Goal: Information Seeking & Learning: Learn about a topic

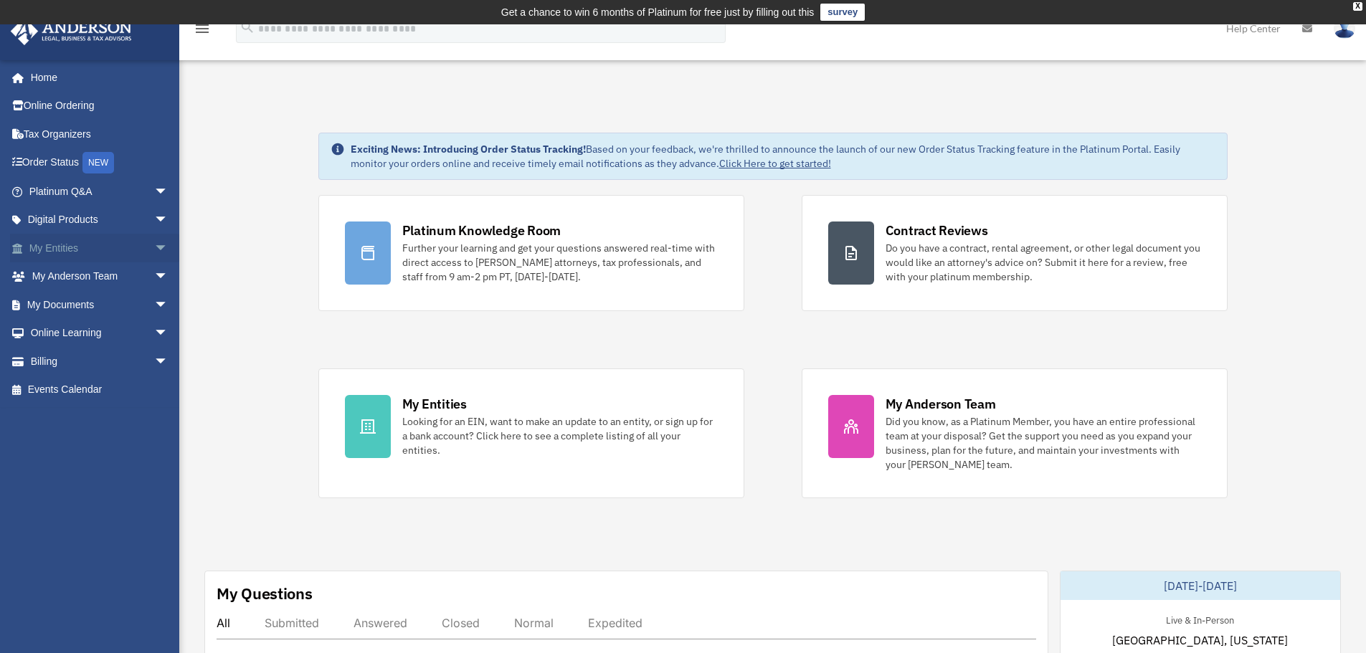
click at [75, 247] on link "My Entities arrow_drop_down" at bounding box center [100, 248] width 180 height 29
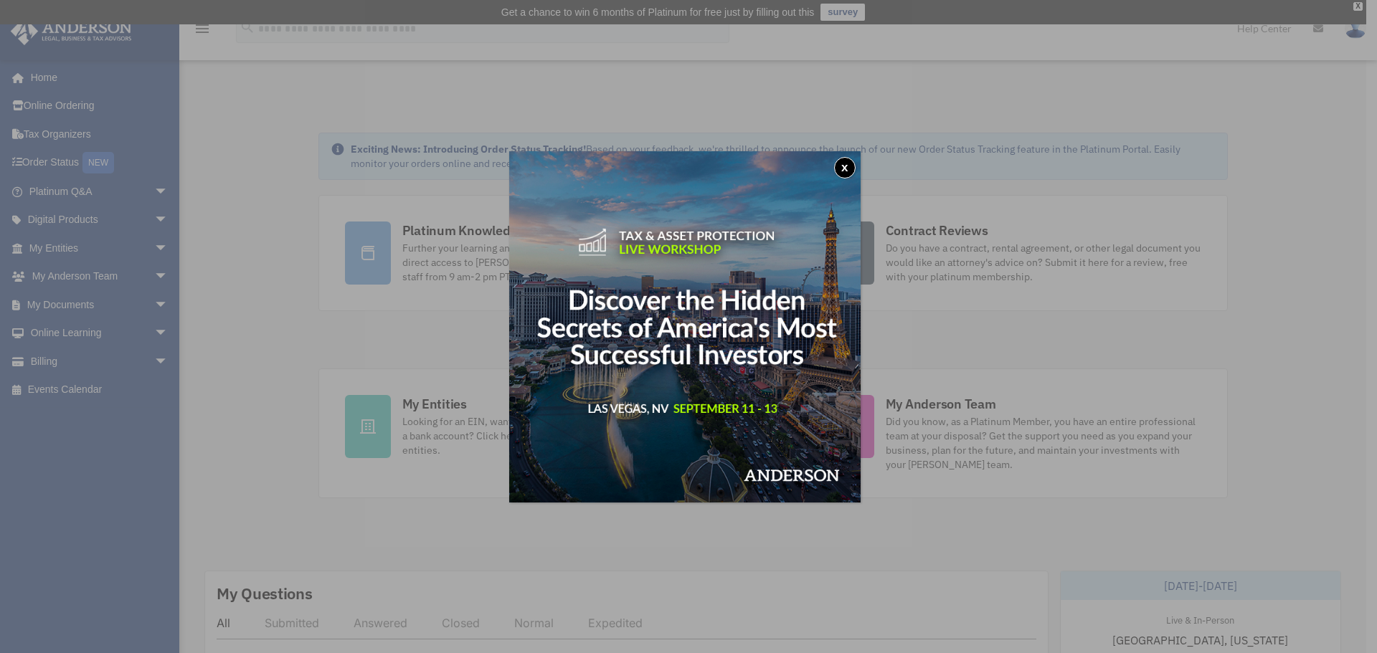
click at [841, 167] on button "x" at bounding box center [845, 168] width 22 height 22
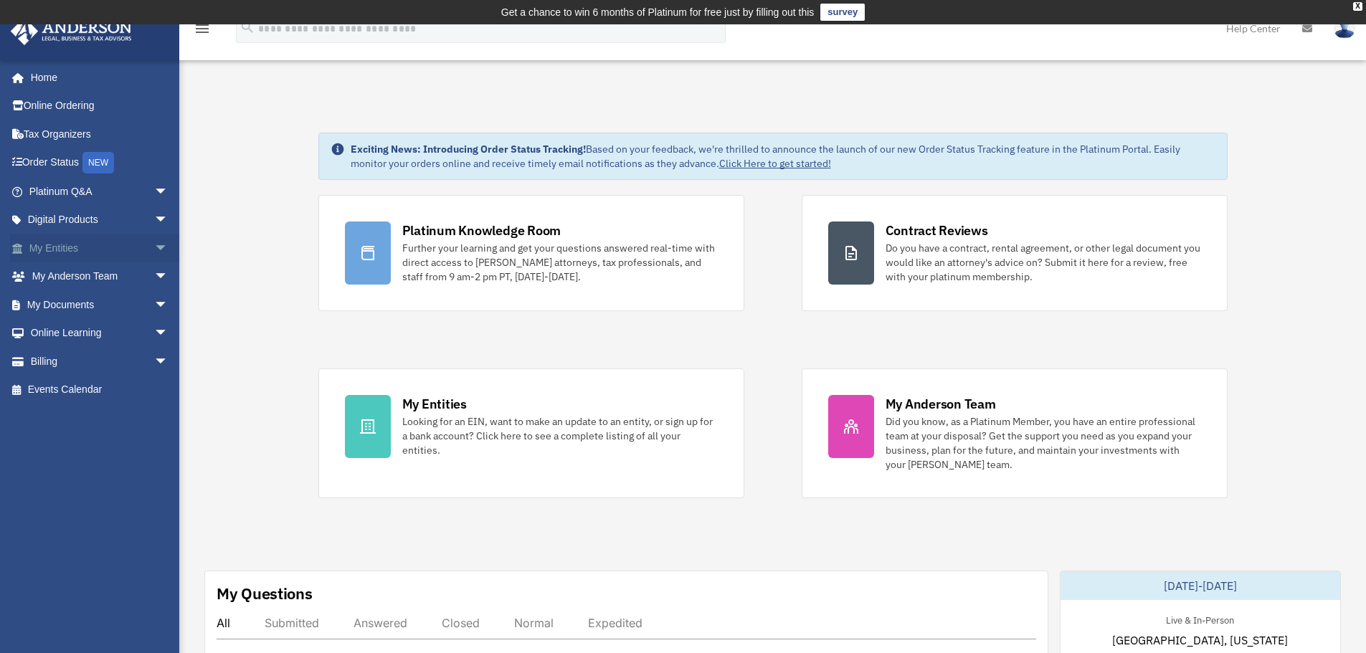
click at [154, 250] on span "arrow_drop_down" at bounding box center [168, 248] width 29 height 29
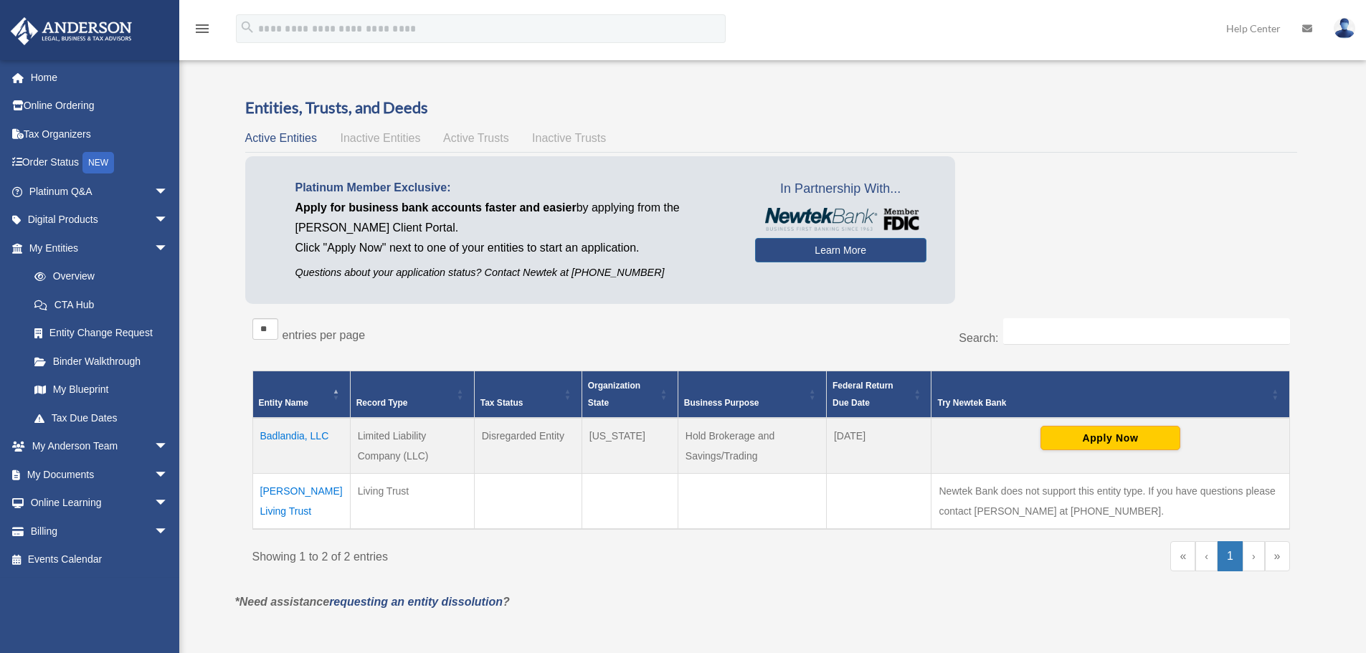
click at [111, 273] on link "Overview" at bounding box center [98, 277] width 156 height 29
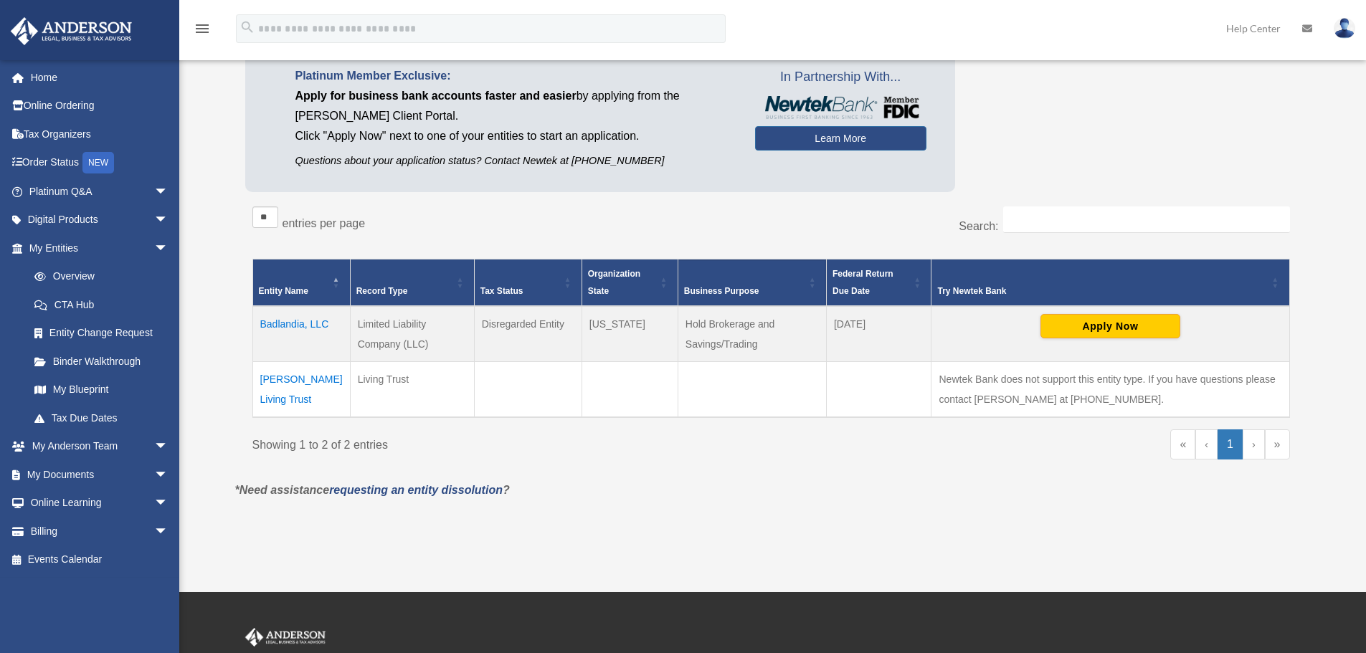
scroll to position [143, 0]
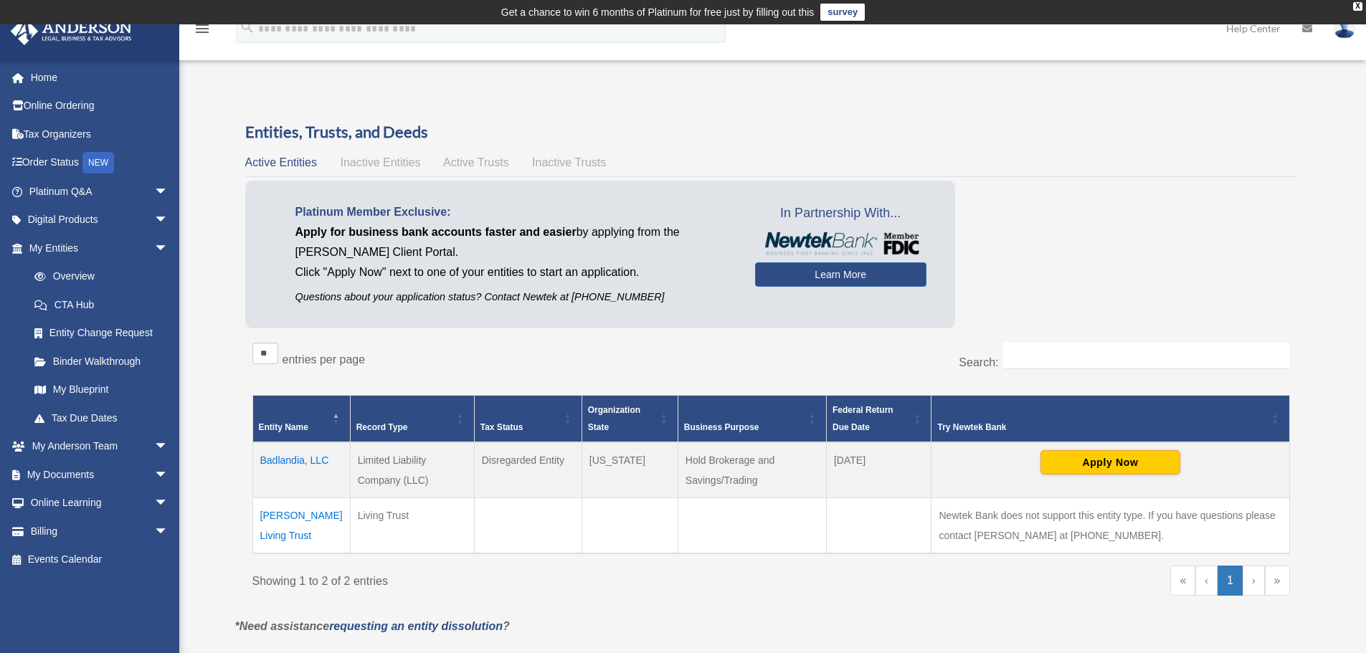
click at [371, 145] on div "Entities, Trusts, and Deeds Active Entities Inactive Entities Active Trusts Ina…" at bounding box center [771, 369] width 1052 height 496
click at [354, 163] on span "Inactive Entities" at bounding box center [380, 162] width 80 height 12
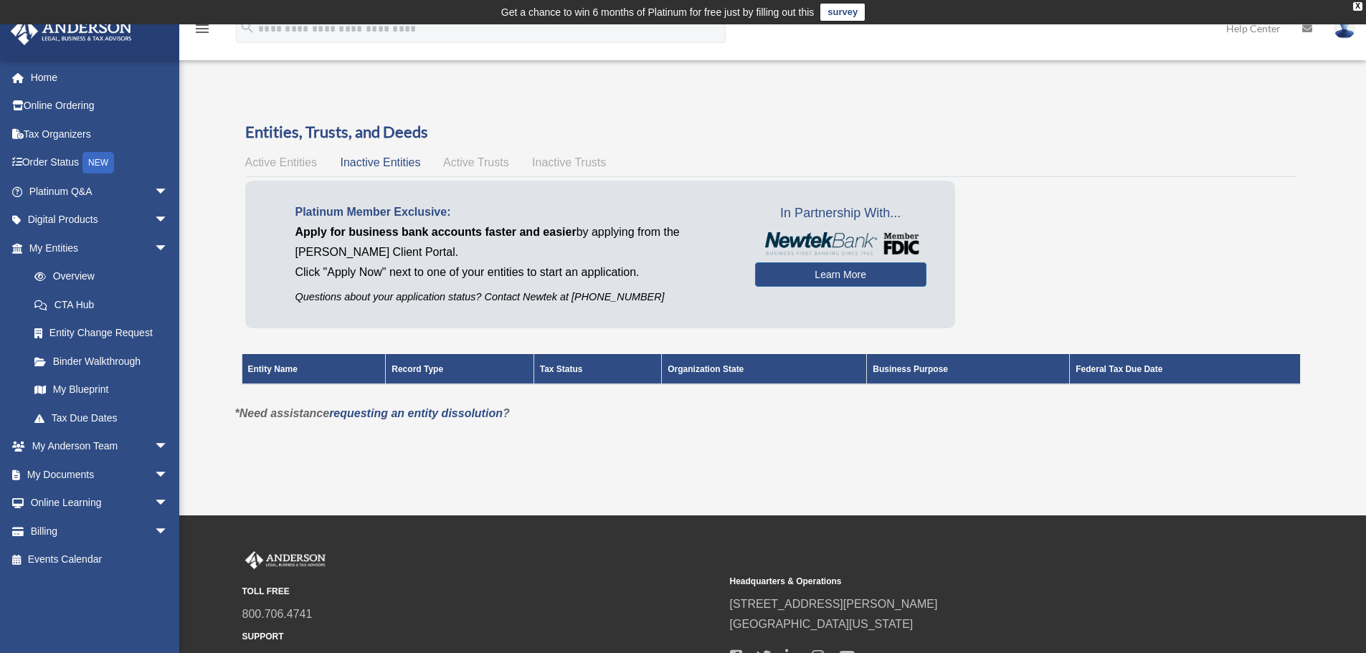
click at [295, 163] on span "Active Entities" at bounding box center [281, 162] width 72 height 12
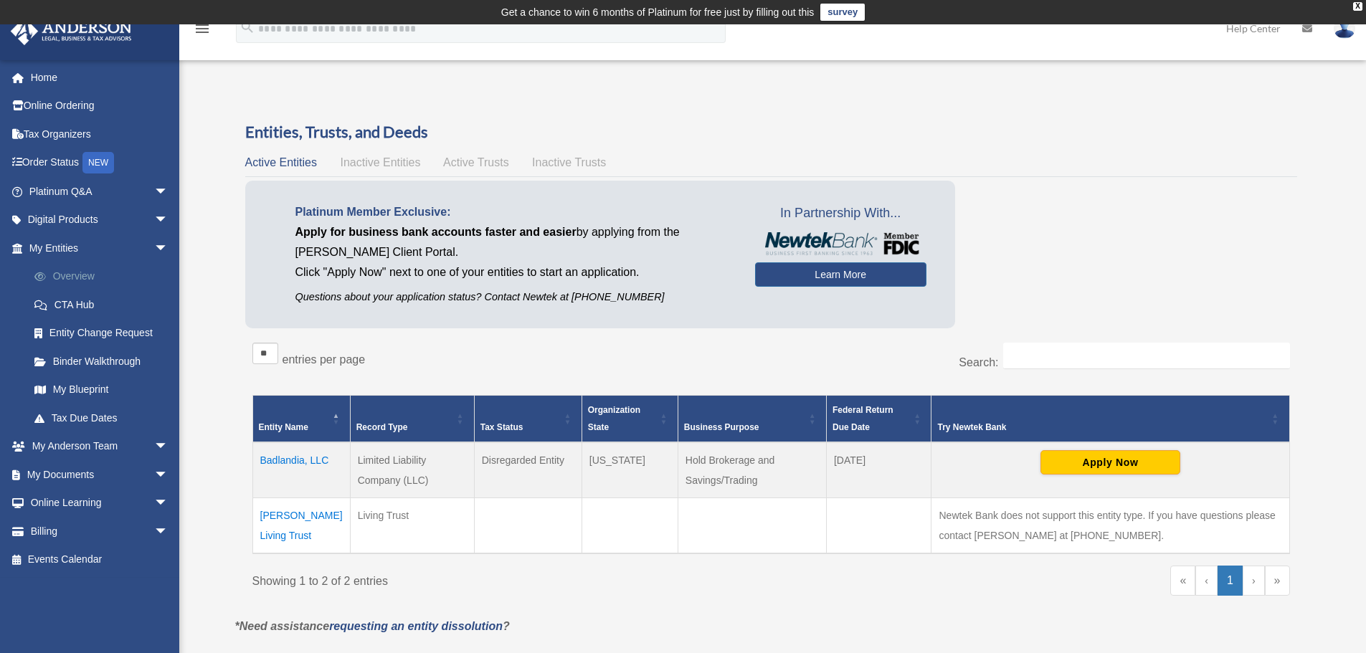
click at [66, 273] on link "Overview" at bounding box center [105, 277] width 170 height 29
click at [110, 381] on link "My Blueprint" at bounding box center [105, 390] width 170 height 29
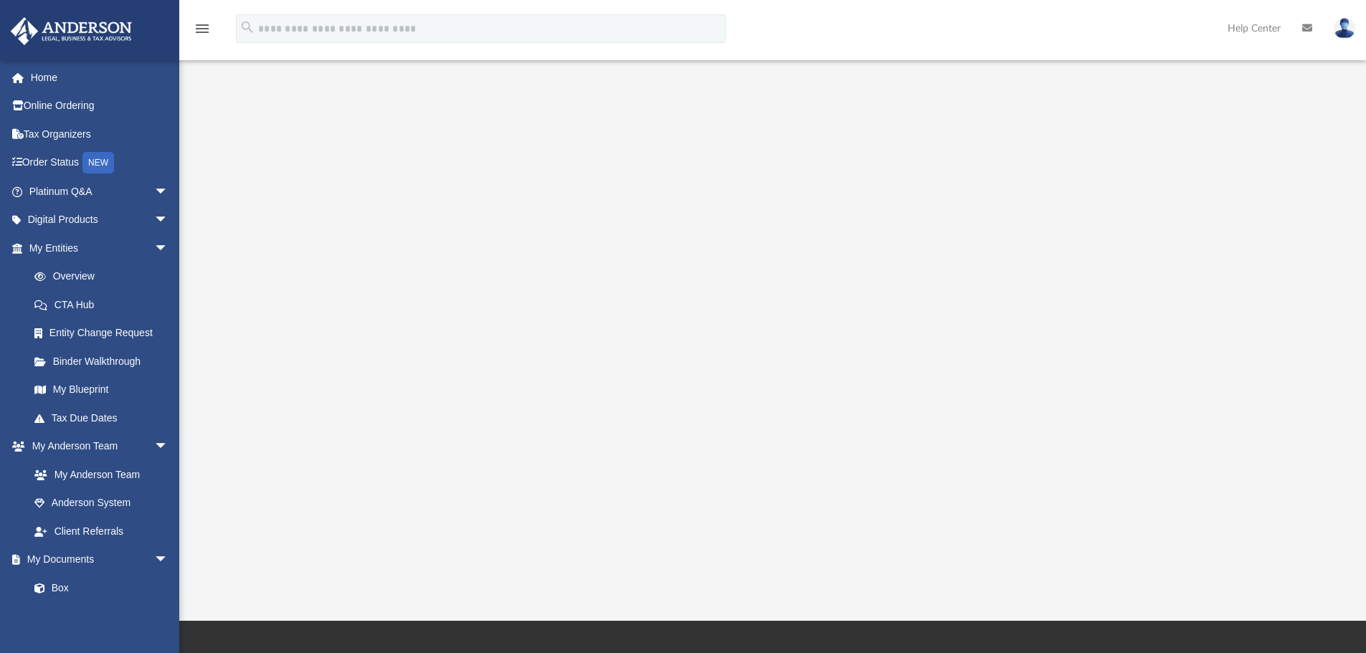
scroll to position [143, 0]
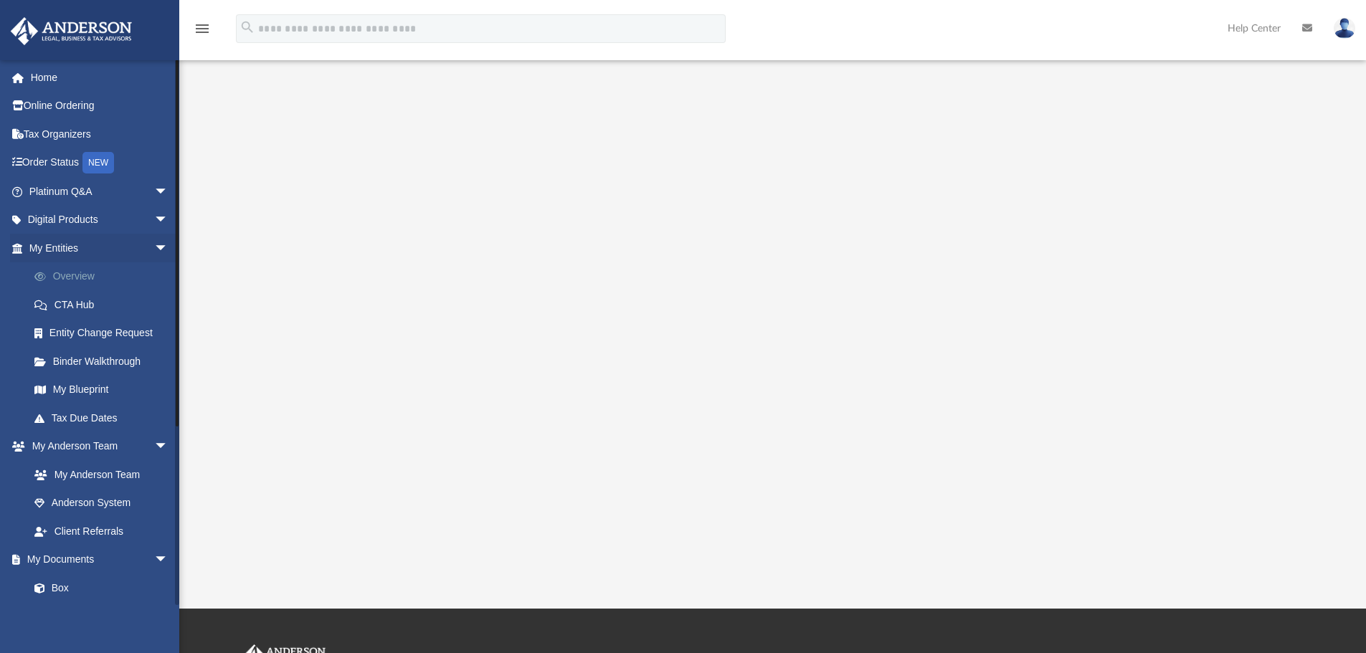
click at [69, 282] on link "Overview" at bounding box center [105, 277] width 170 height 29
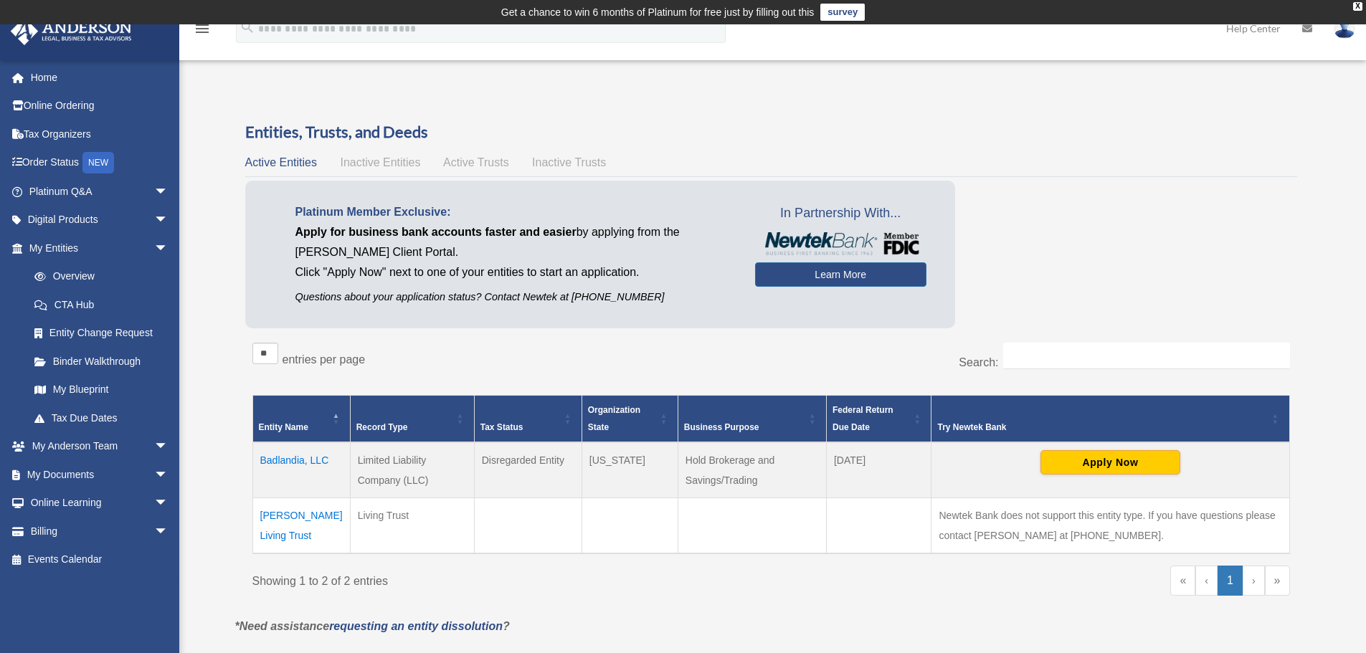
click at [465, 165] on span "Active Trusts" at bounding box center [476, 162] width 66 height 12
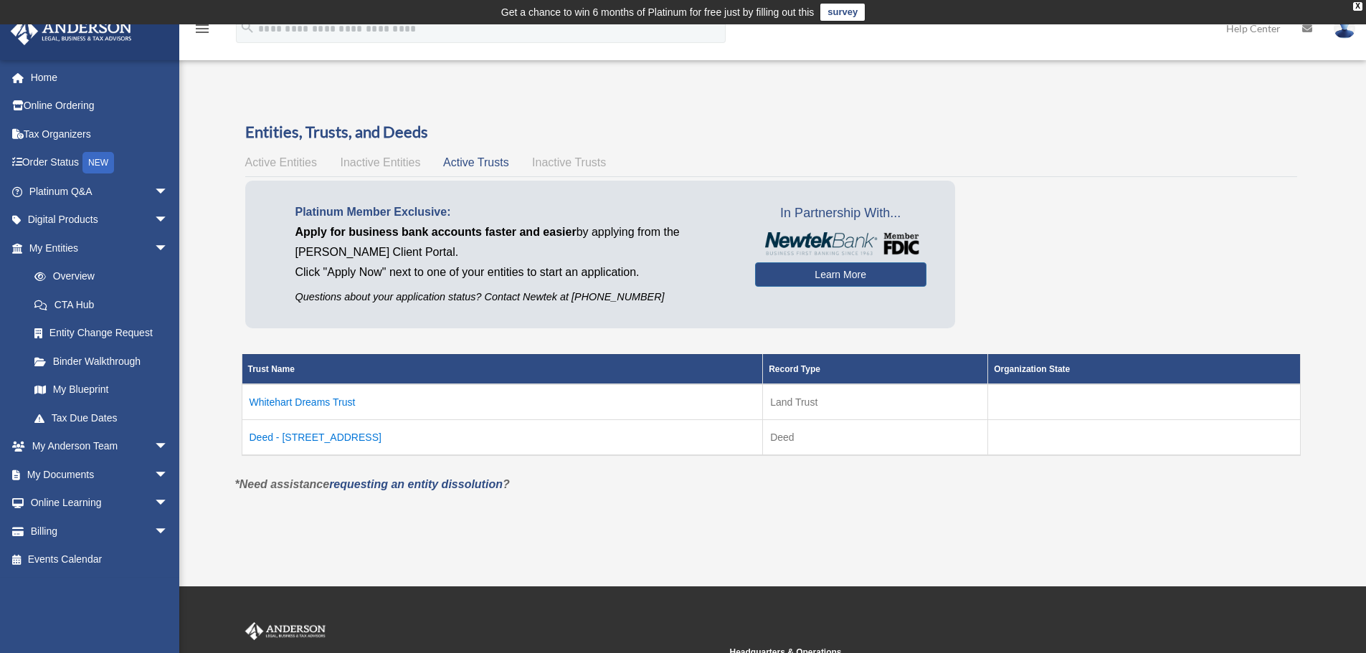
click at [326, 443] on td "Deed - 3033 Whitehart Lane" at bounding box center [502, 438] width 521 height 36
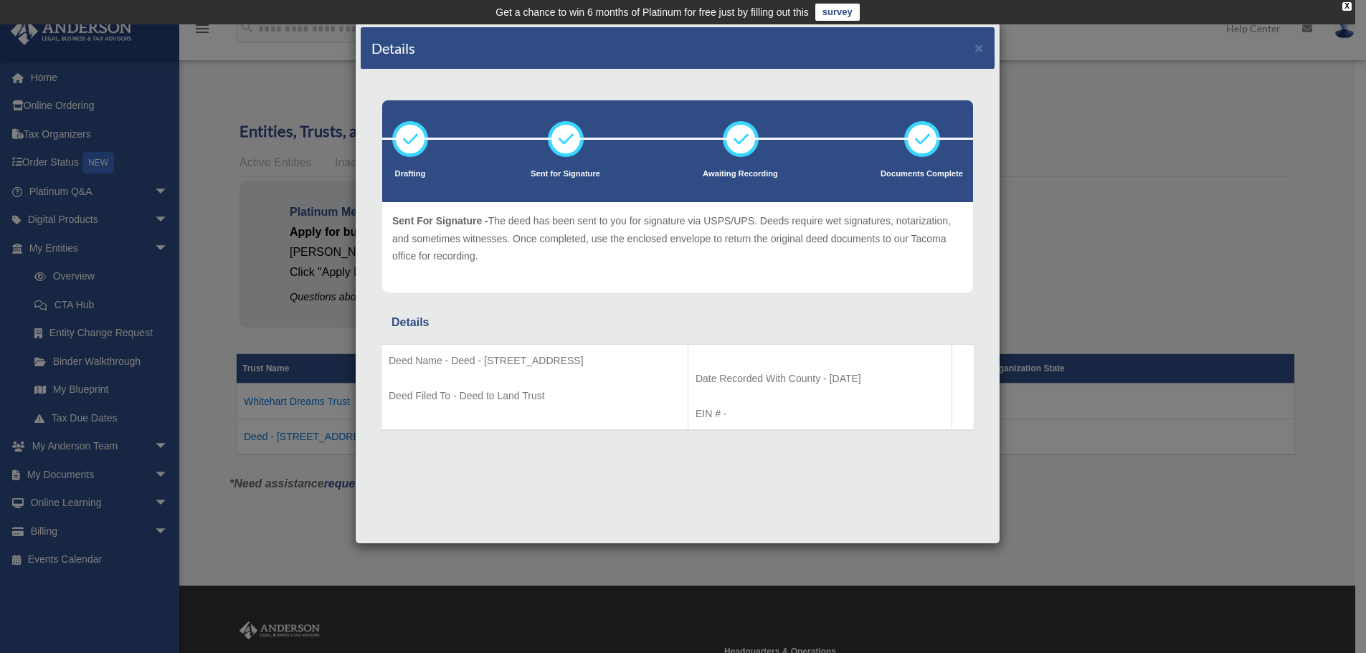
click at [575, 395] on p "Deed Filed To - Deed to Land Trust" at bounding box center [535, 396] width 292 height 18
click at [980, 45] on button "×" at bounding box center [979, 47] width 9 height 15
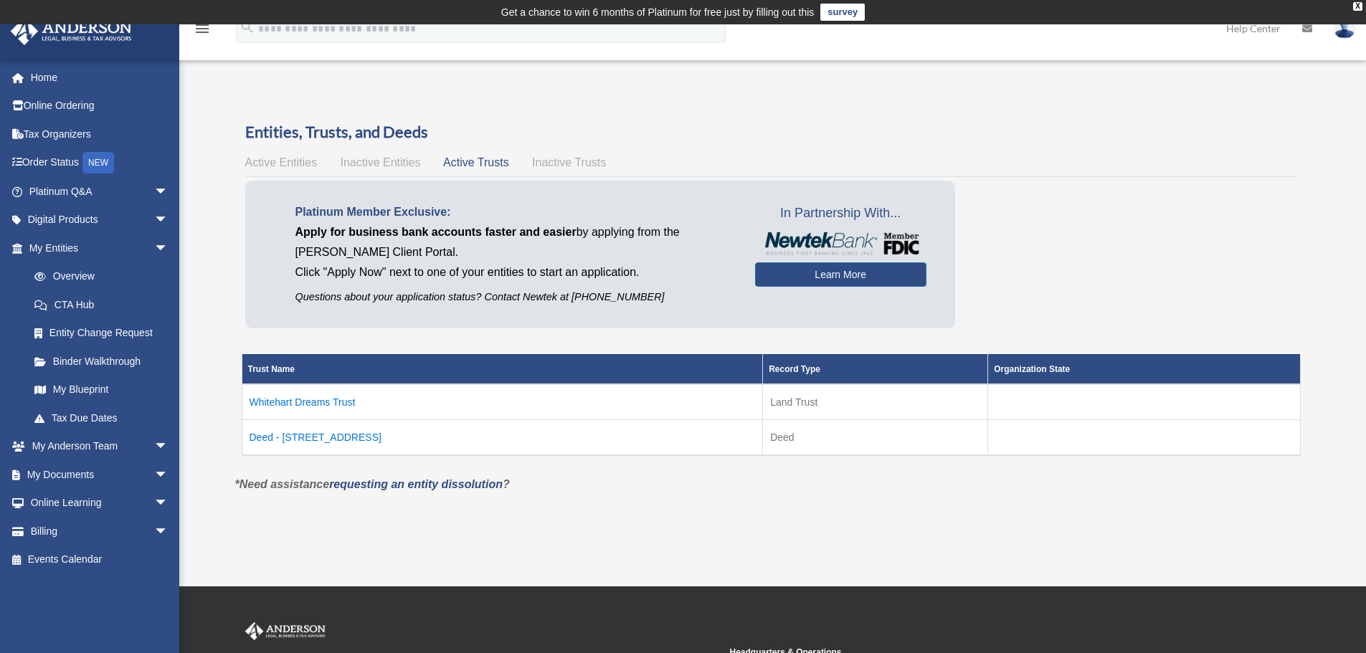
click at [331, 399] on td "Whitehart Dreams Trust" at bounding box center [502, 402] width 521 height 36
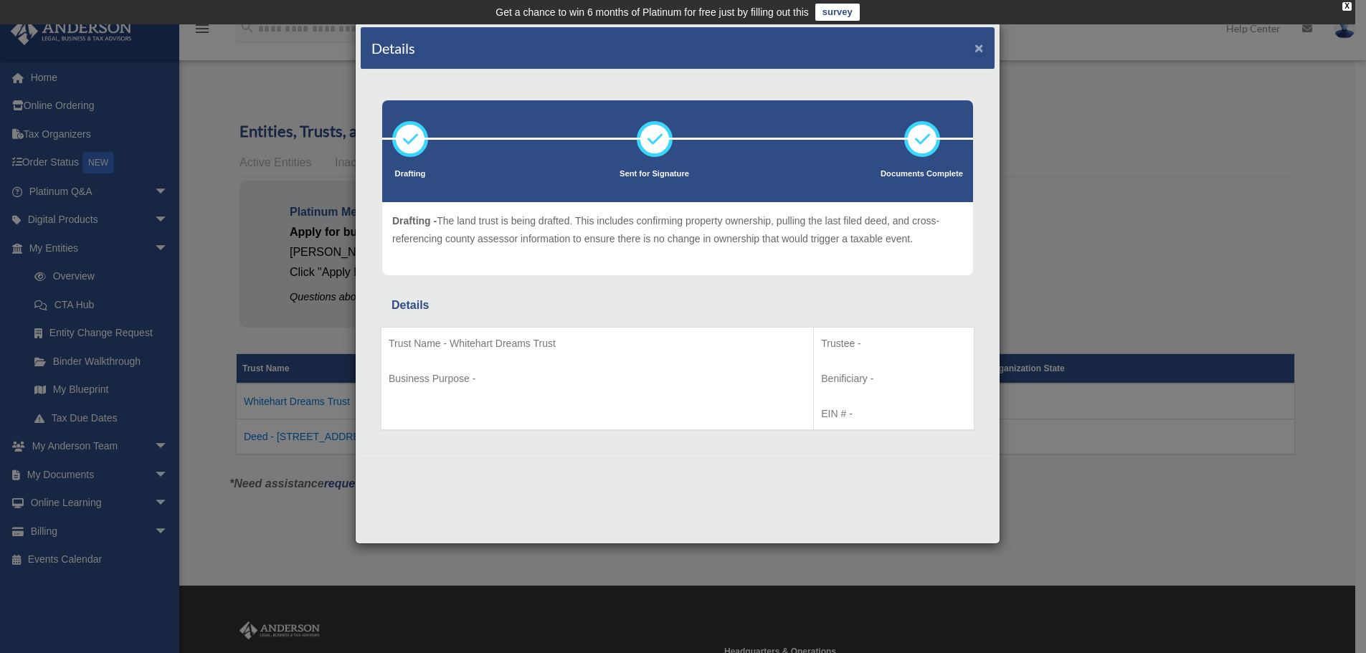
click at [983, 52] on button "×" at bounding box center [979, 47] width 9 height 15
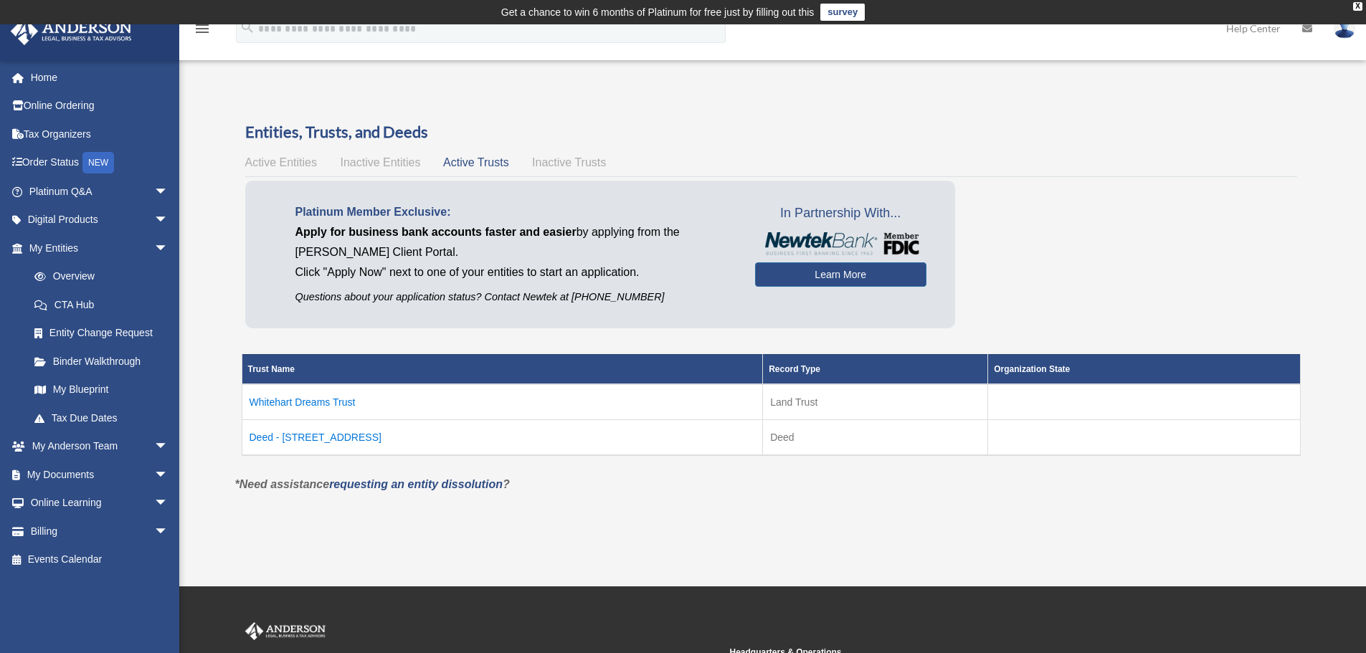
click at [323, 445] on td "Deed - 3033 Whitehart Lane" at bounding box center [502, 438] width 521 height 36
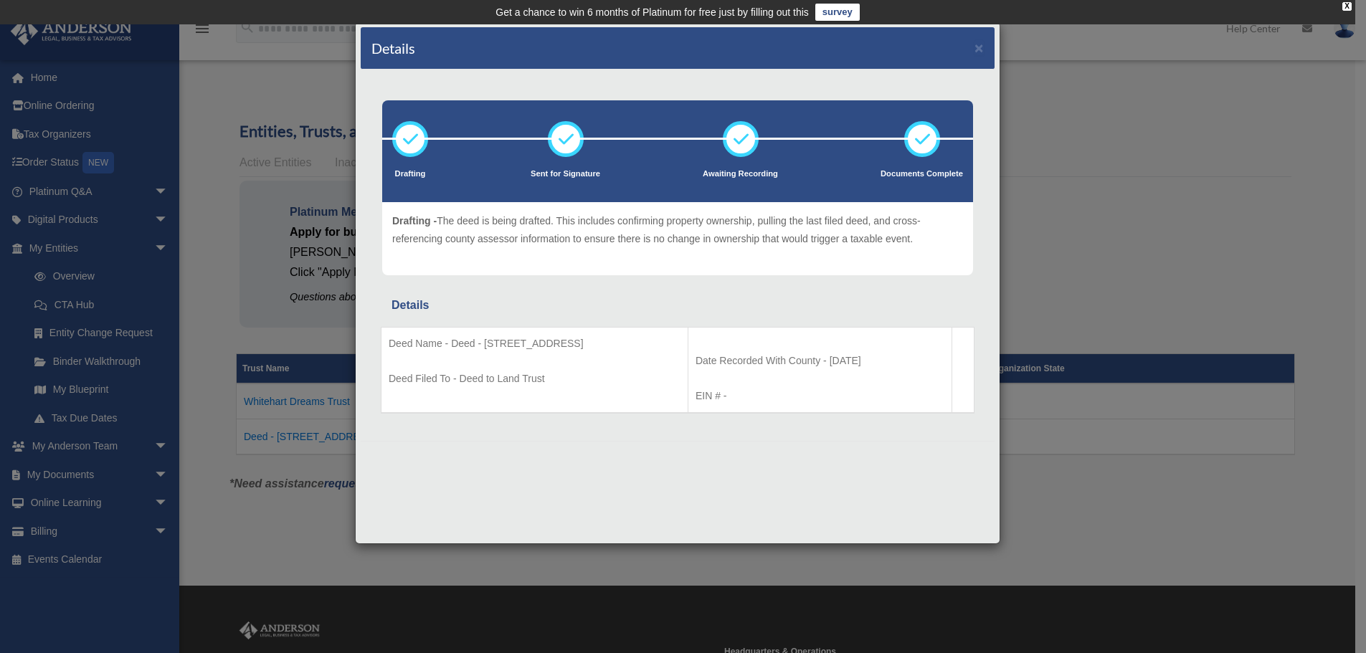
drag, startPoint x: 729, startPoint y: 364, endPoint x: 849, endPoint y: 364, distance: 119.8
click at [849, 364] on p "Date Recorded With County - 2025-08-27" at bounding box center [820, 361] width 249 height 18
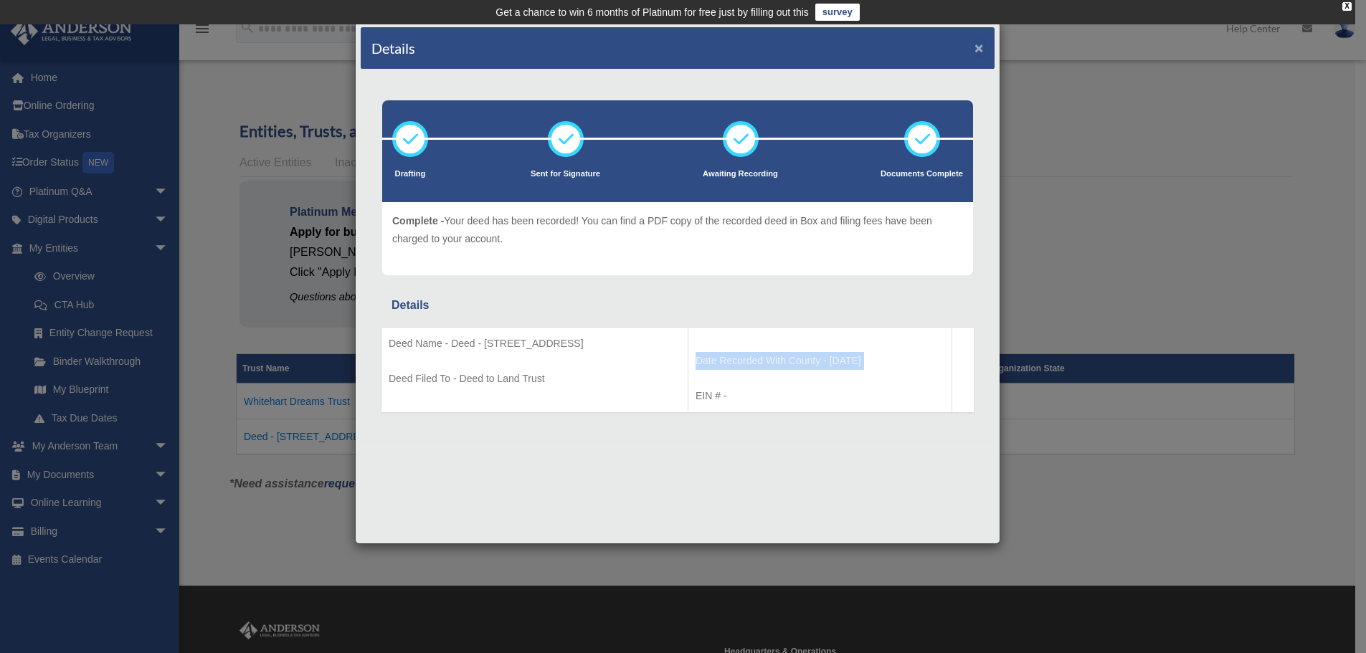
click at [982, 47] on button "×" at bounding box center [979, 47] width 9 height 15
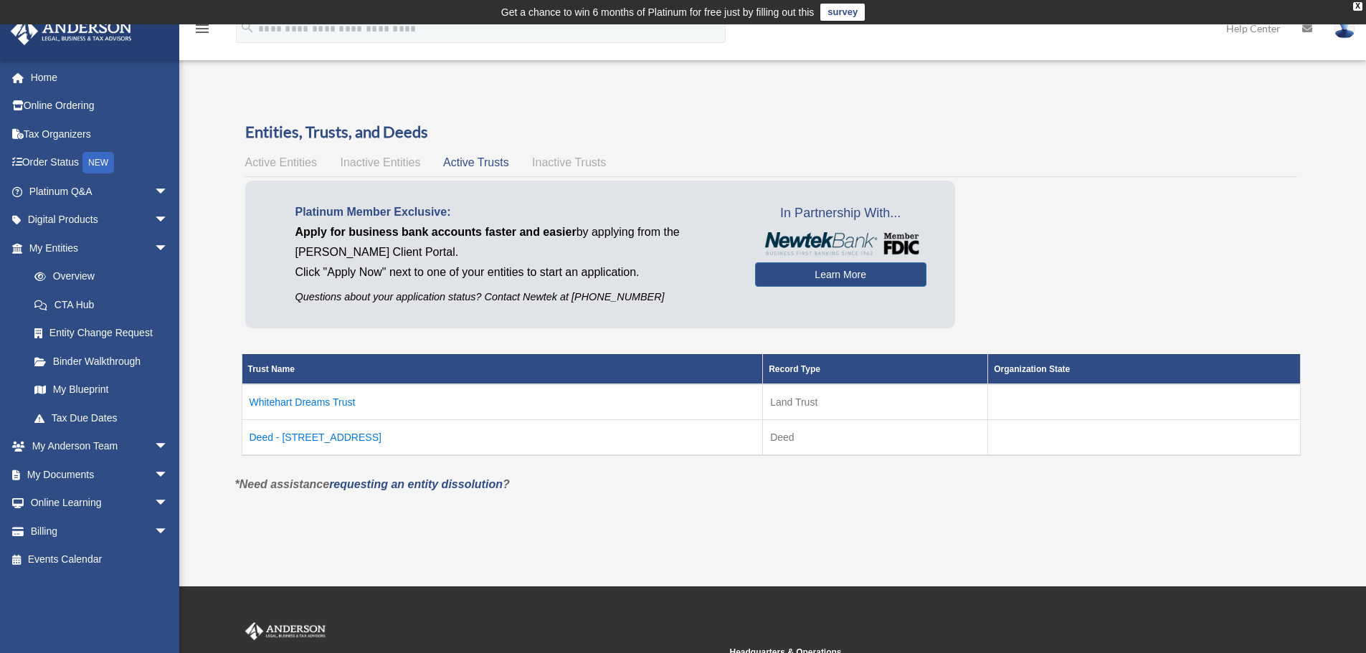
click at [300, 400] on td "Whitehart Dreams Trust" at bounding box center [502, 402] width 521 height 36
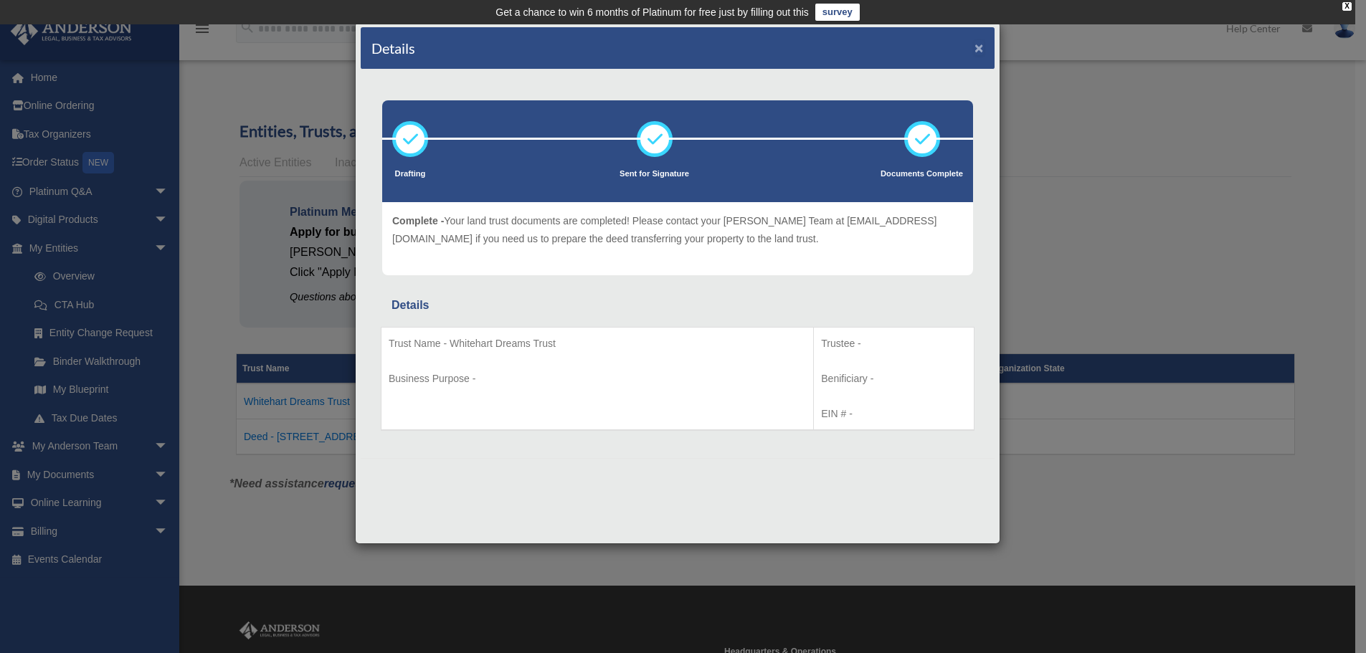
click at [981, 50] on button "×" at bounding box center [979, 47] width 9 height 15
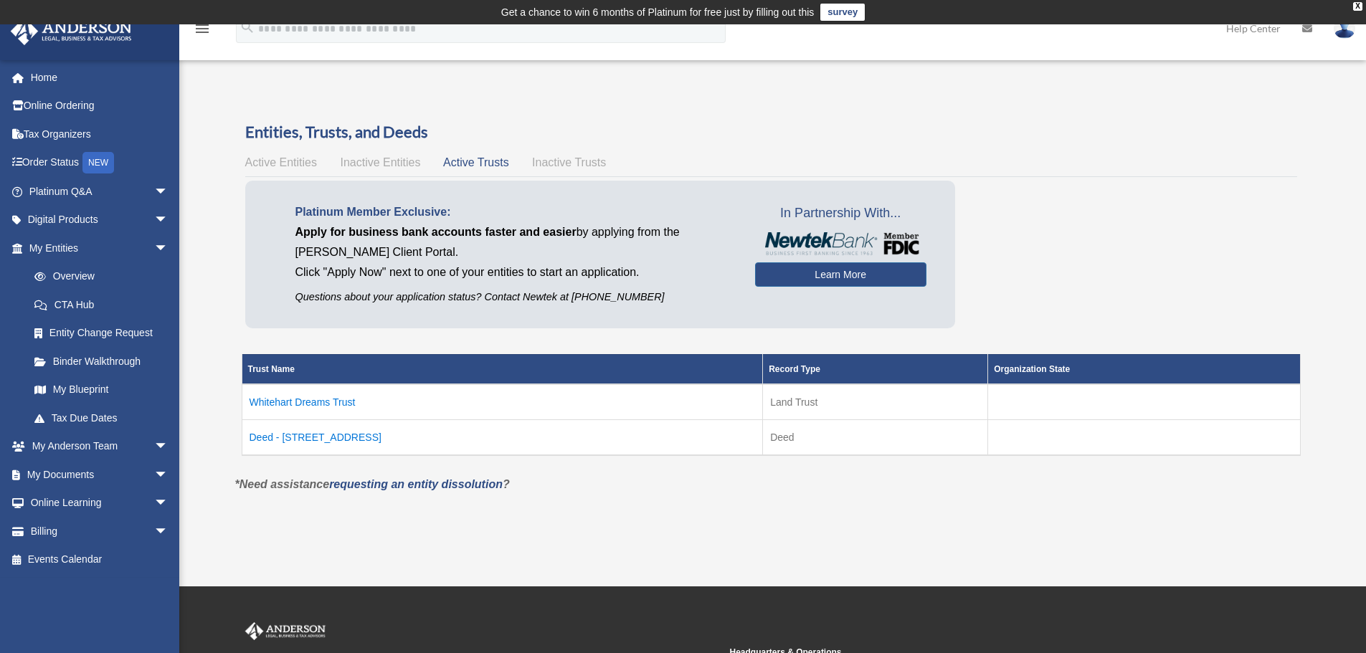
click at [334, 441] on td "Deed - 3033 Whitehart Lane" at bounding box center [502, 438] width 521 height 36
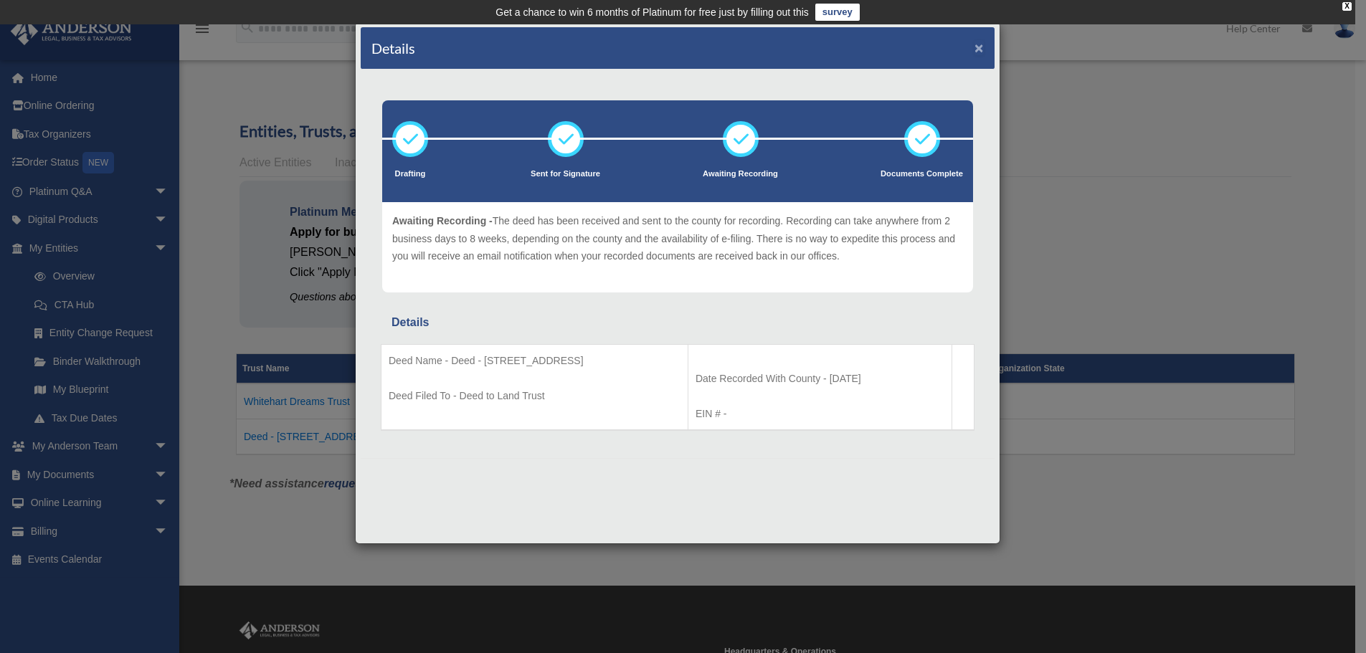
click at [978, 49] on button "×" at bounding box center [979, 47] width 9 height 15
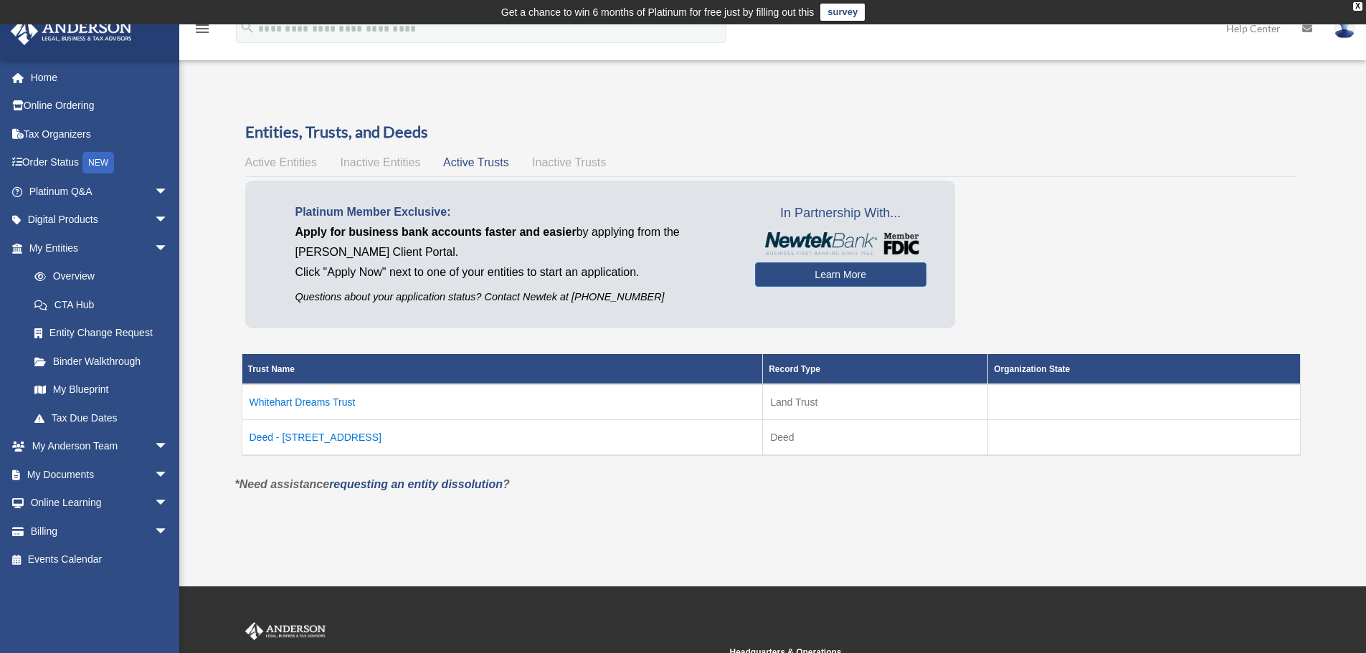
click at [329, 405] on td "Whitehart Dreams Trust" at bounding box center [502, 402] width 521 height 36
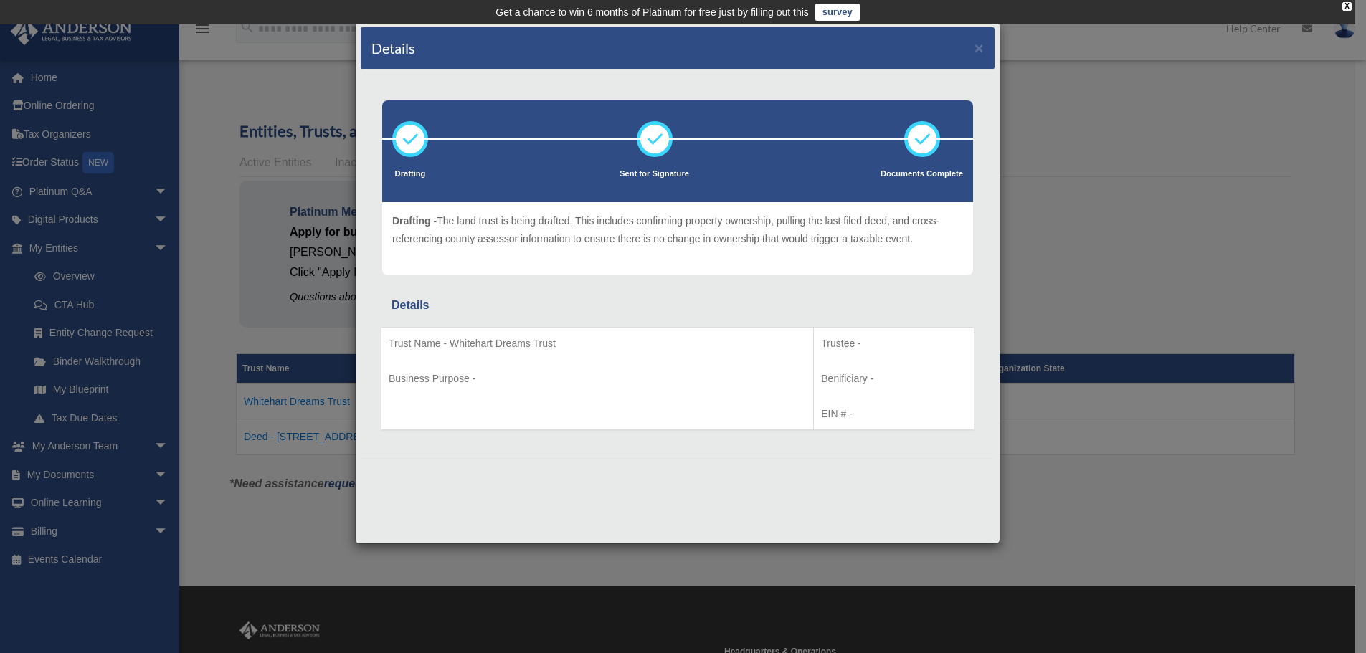
click at [222, 306] on div "Details × Drafting Sent for Signature" at bounding box center [683, 326] width 1366 height 653
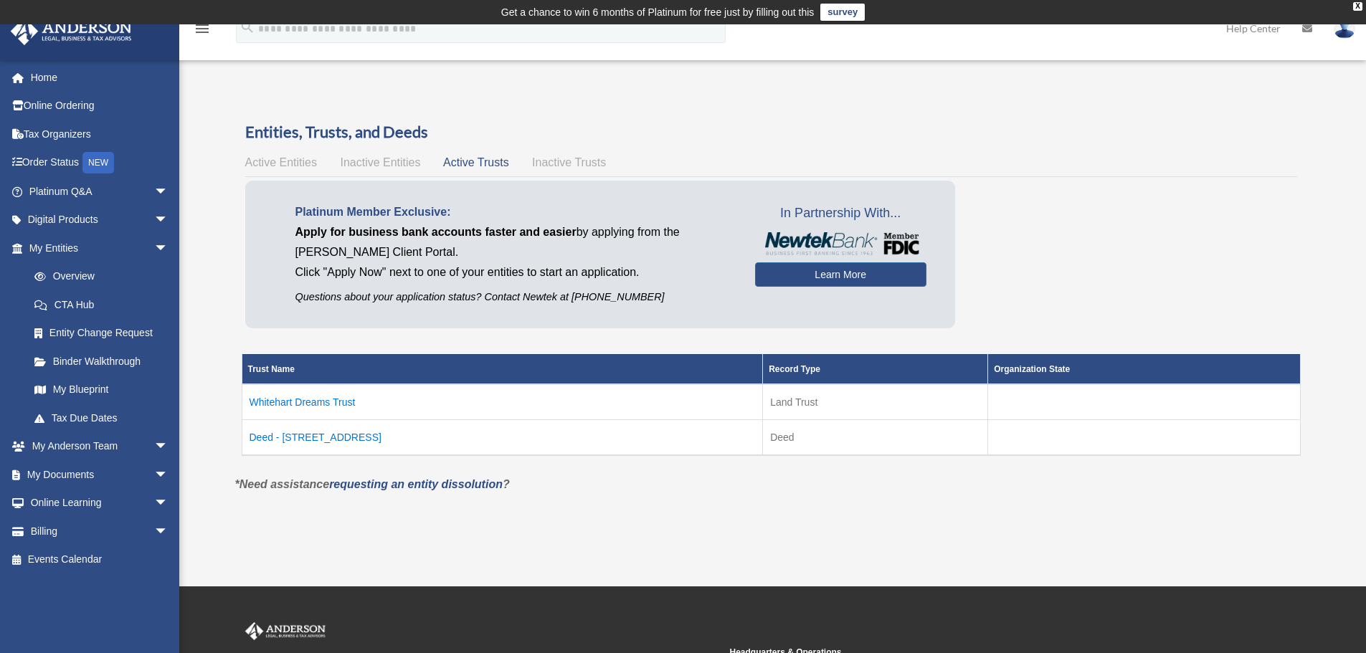
click at [293, 442] on td "Deed - 3033 Whitehart Lane" at bounding box center [502, 438] width 521 height 36
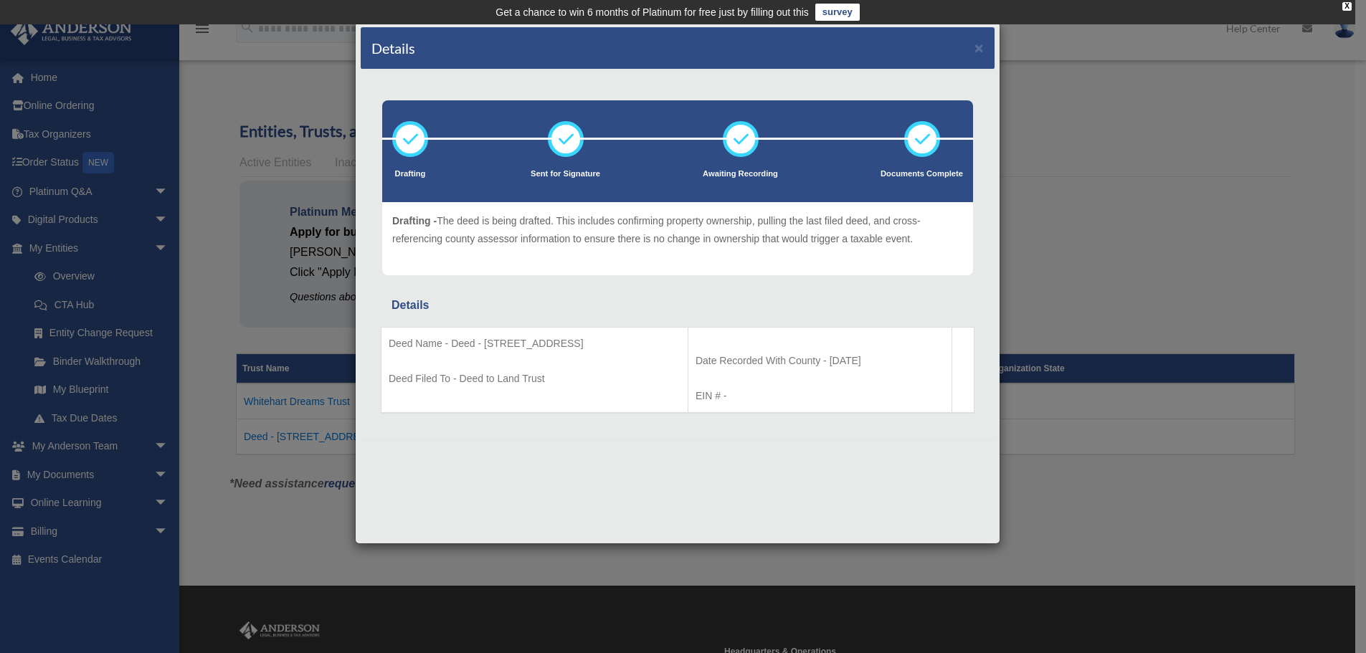
click at [1015, 247] on div "Details × Drafting Sent for Signature" at bounding box center [683, 326] width 1366 height 653
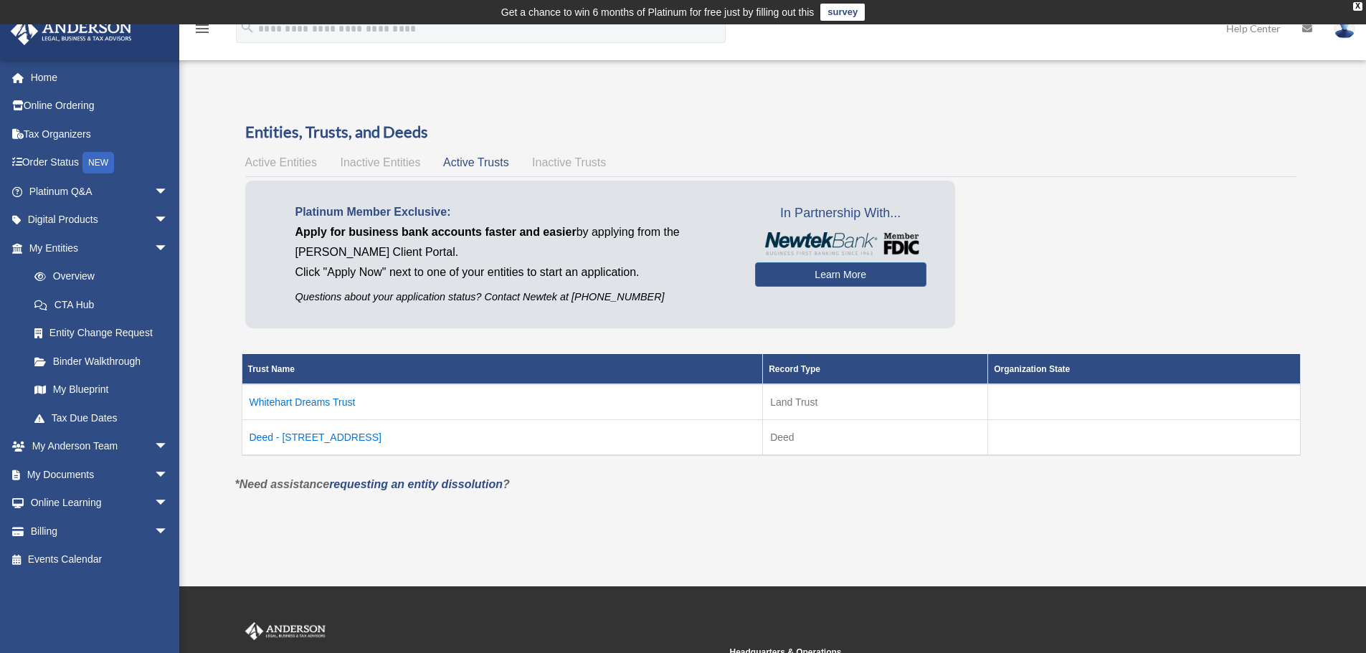
click at [326, 395] on td "Whitehart Dreams Trust" at bounding box center [502, 402] width 521 height 36
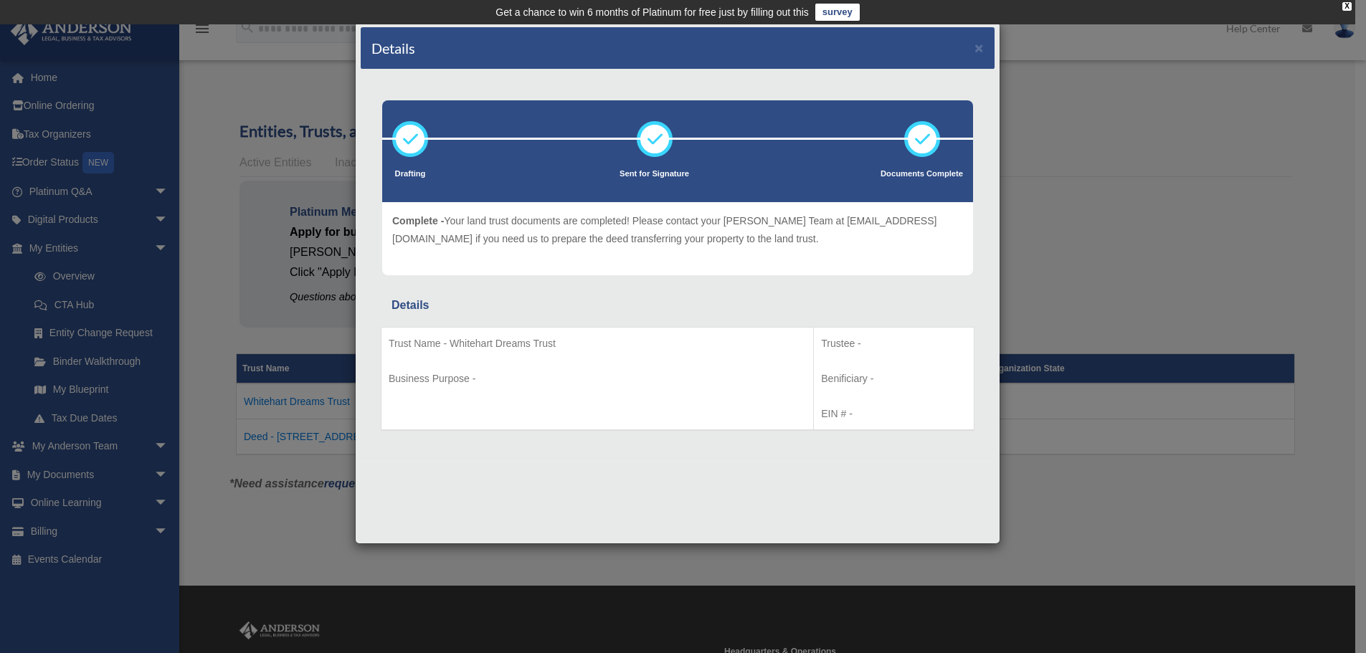
click at [904, 157] on icon at bounding box center [922, 139] width 43 height 43
click at [918, 118] on icon at bounding box center [922, 139] width 43 height 43
click at [1148, 192] on div "Details × Drafting Sent for Signature" at bounding box center [683, 326] width 1366 height 653
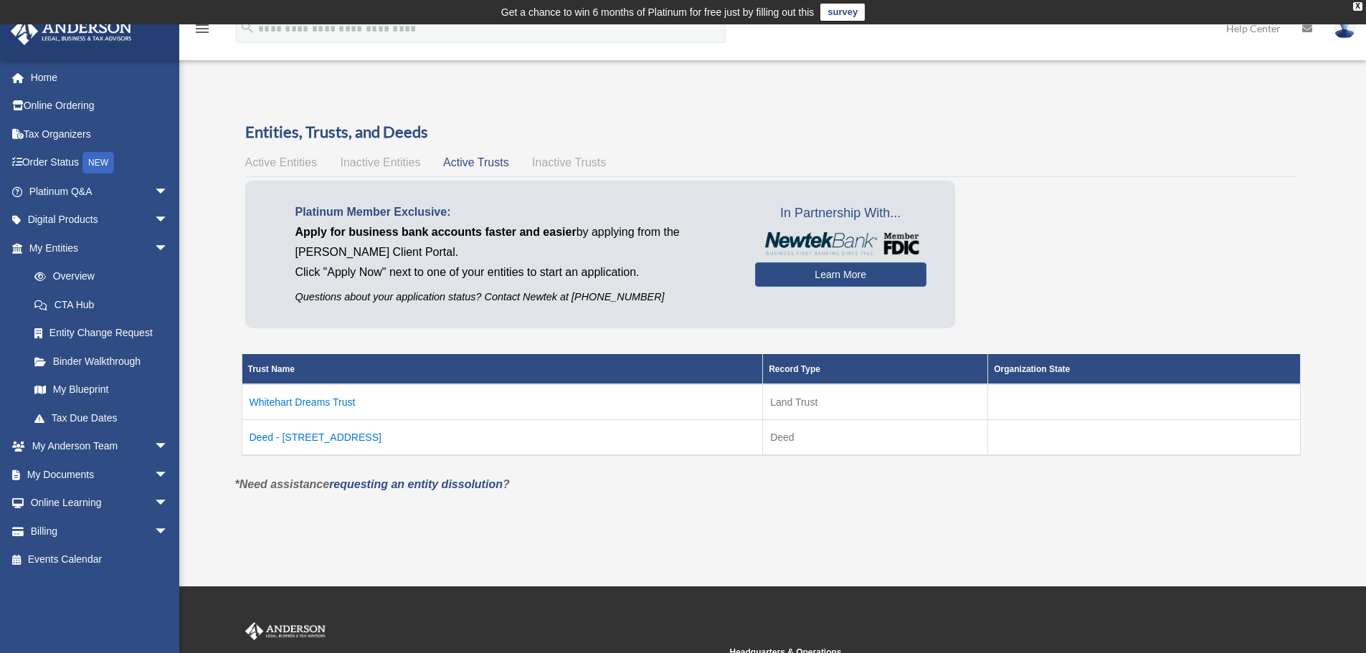
click at [323, 434] on td "Deed - 3033 Whitehart Lane" at bounding box center [502, 438] width 521 height 36
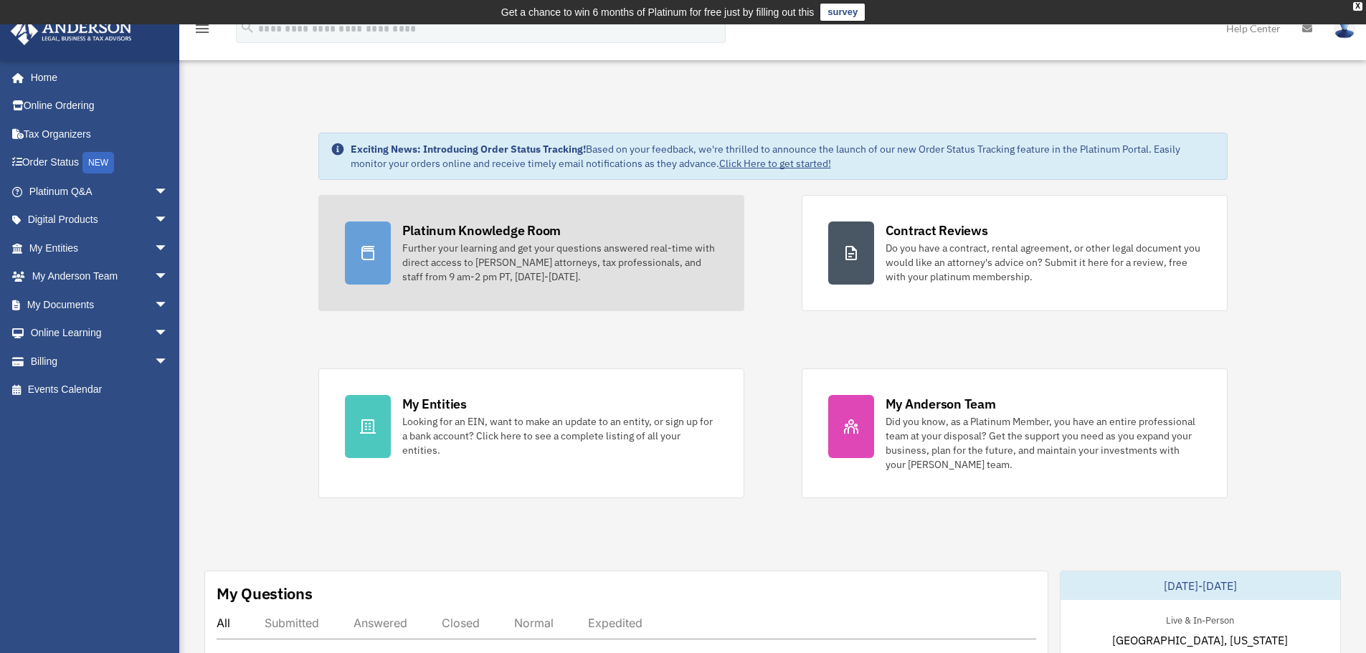
click at [486, 252] on div "Further your learning and get your questions answered real-time with direct acc…" at bounding box center [560, 262] width 316 height 43
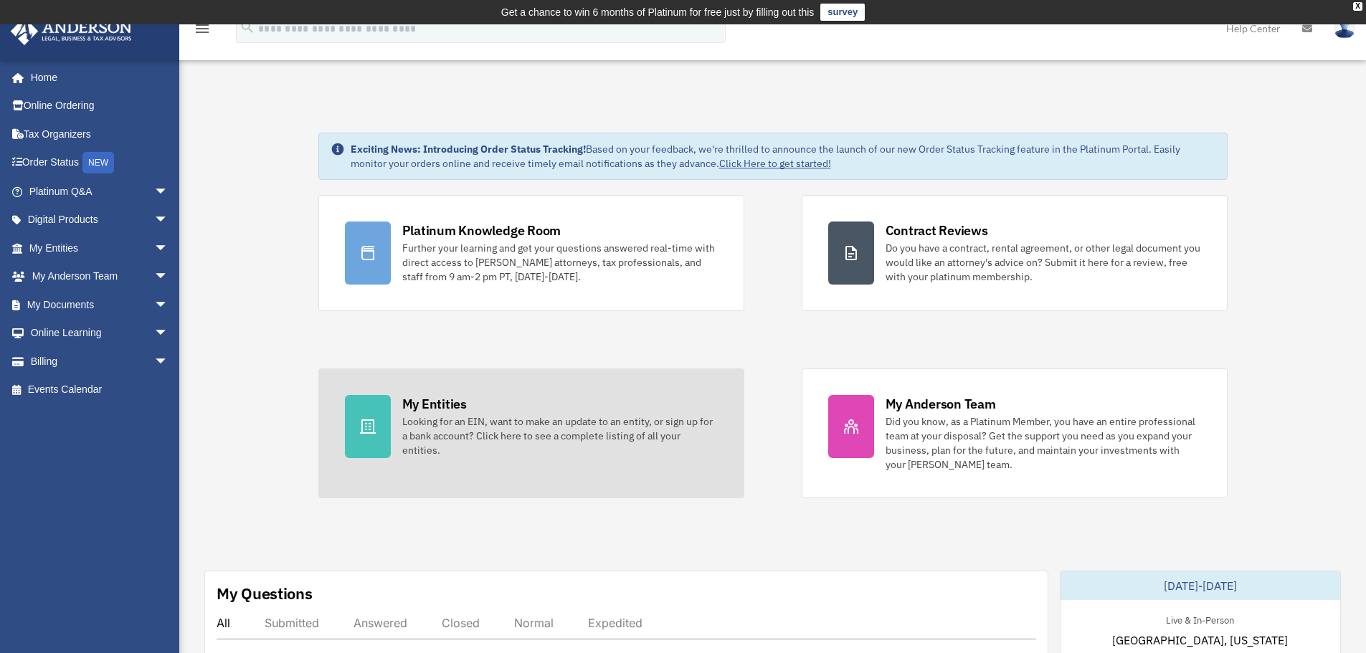
scroll to position [359, 0]
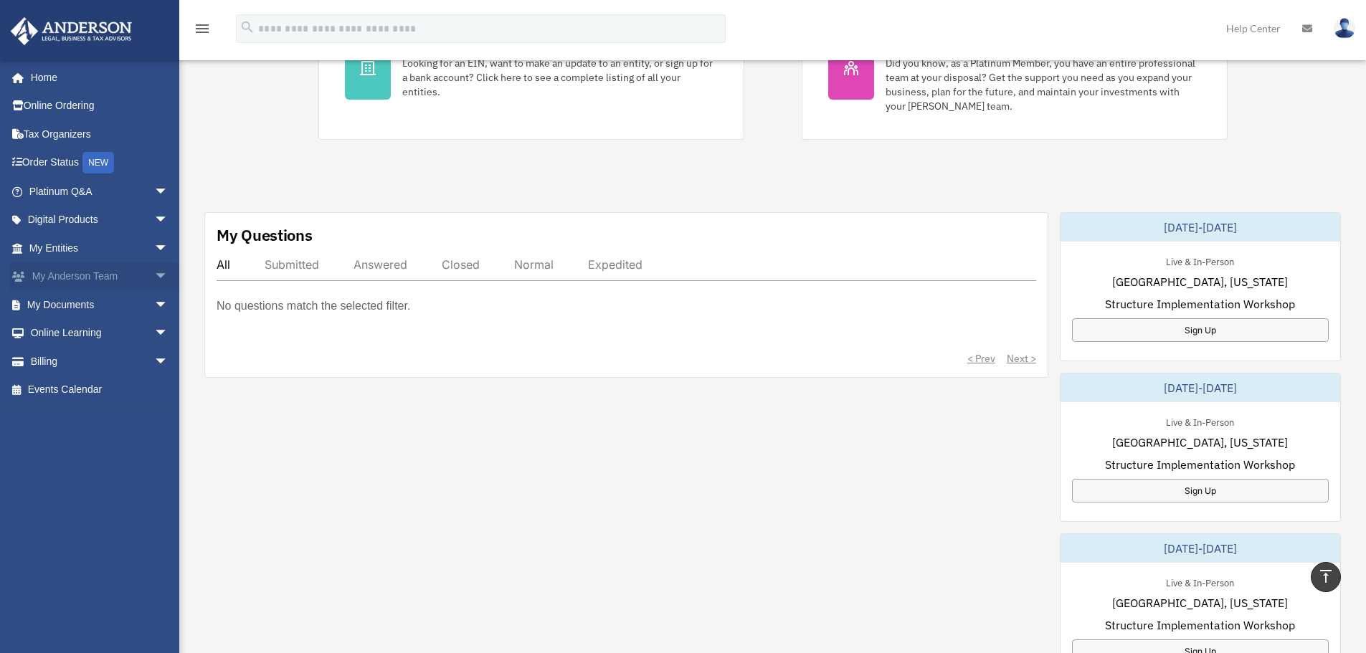
click at [154, 280] on span "arrow_drop_down" at bounding box center [168, 277] width 29 height 29
click at [154, 258] on span "arrow_drop_down" at bounding box center [168, 248] width 29 height 29
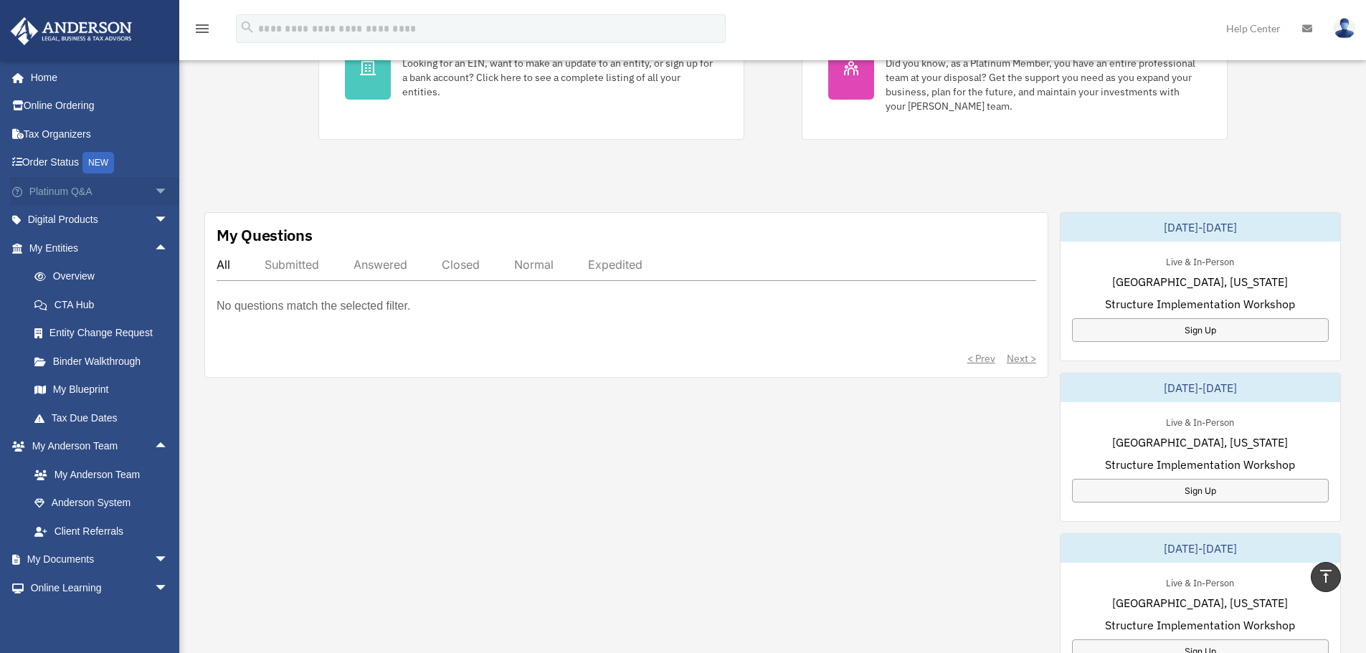
click at [154, 186] on span "arrow_drop_down" at bounding box center [168, 191] width 29 height 29
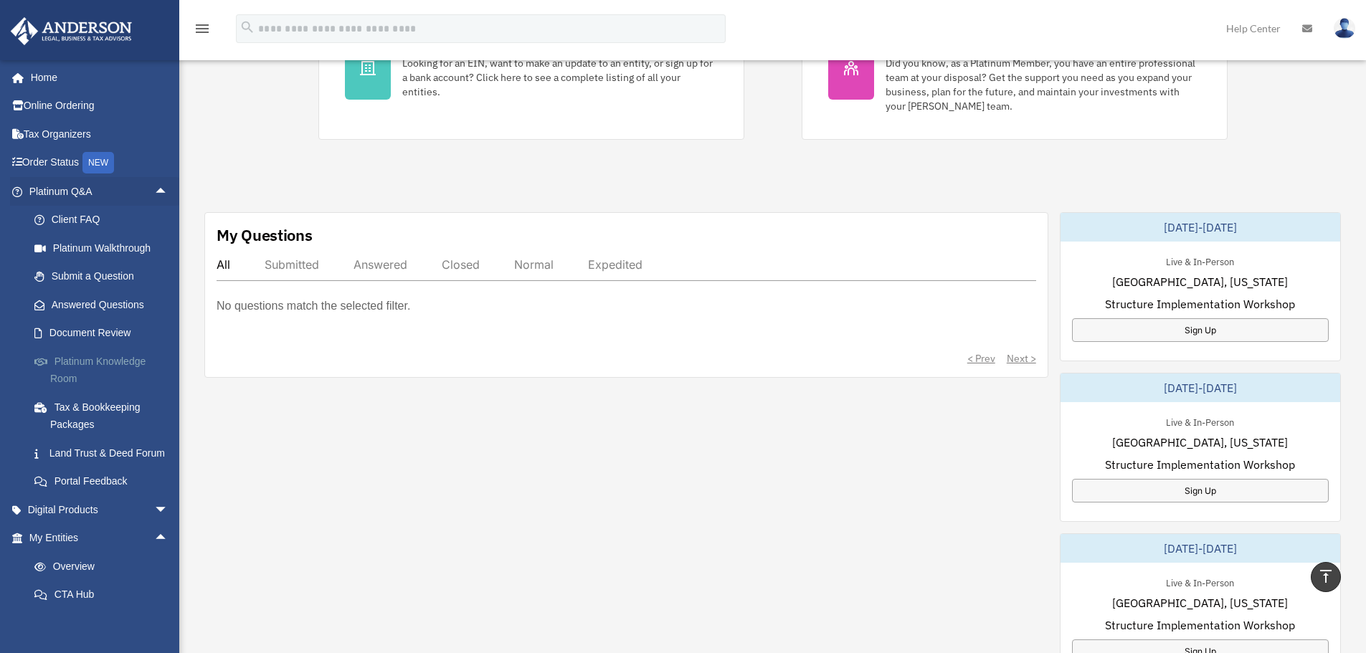
click at [124, 369] on link "Platinum Knowledge Room" at bounding box center [105, 370] width 170 height 46
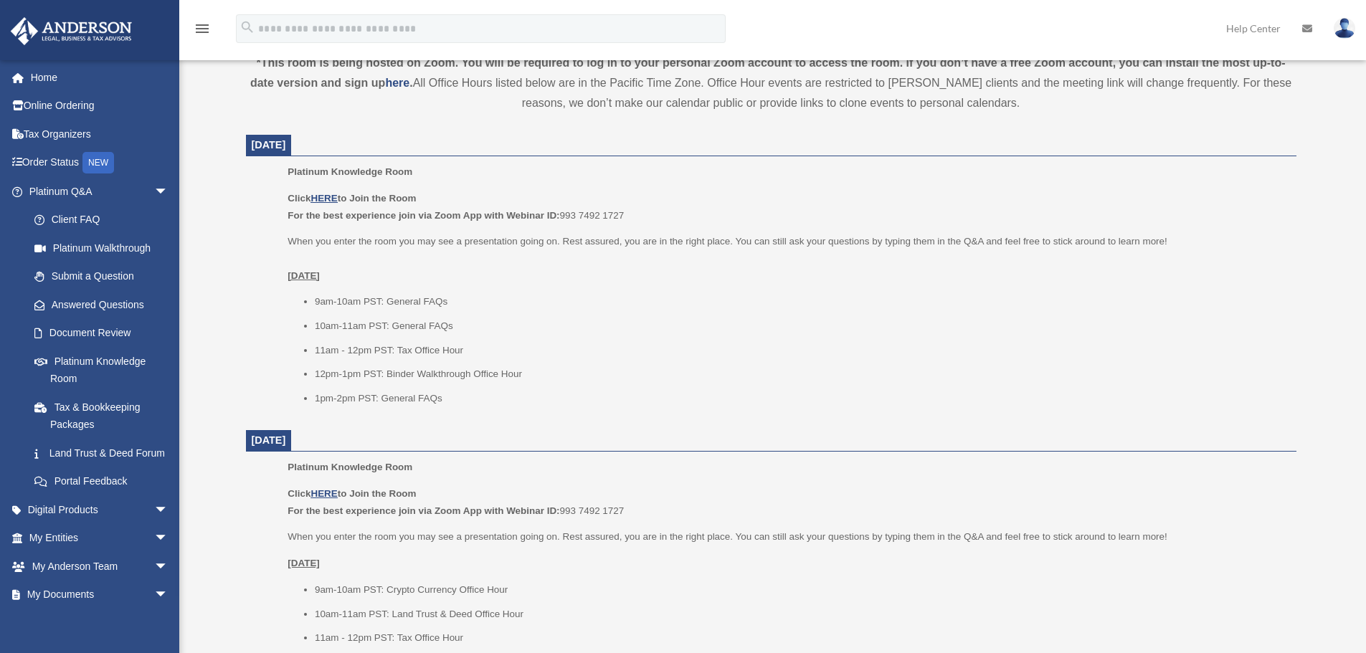
scroll to position [526, 0]
click at [321, 199] on u "HERE" at bounding box center [324, 198] width 27 height 11
